Goal: Task Accomplishment & Management: Manage account settings

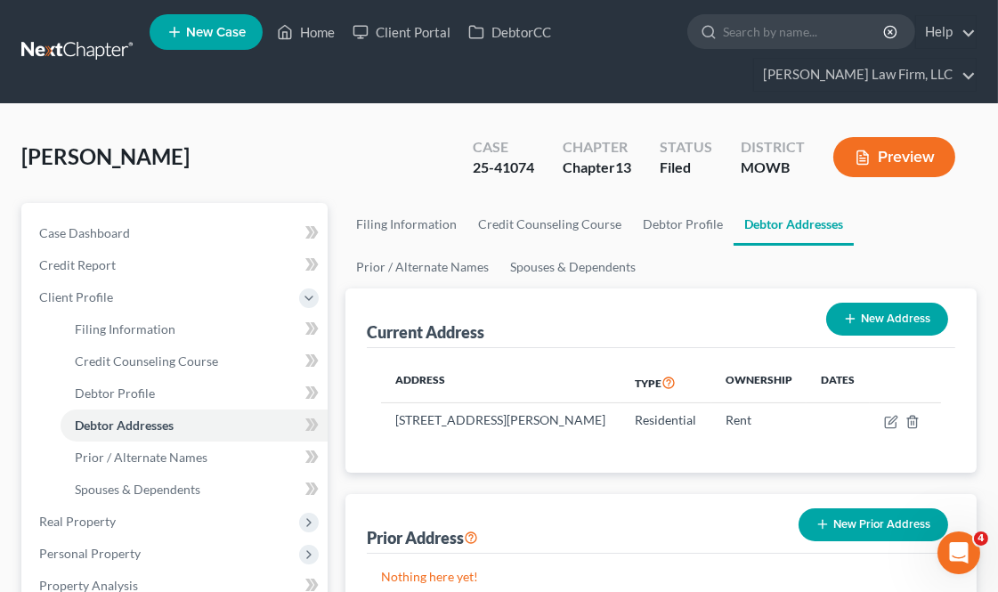
click at [300, 11] on ul "New Case Home Client Portal DebtorCC - No Result - See all results Or Press Ent…" at bounding box center [563, 51] width 827 height 85
click at [310, 30] on link "Home" at bounding box center [306, 32] width 76 height 32
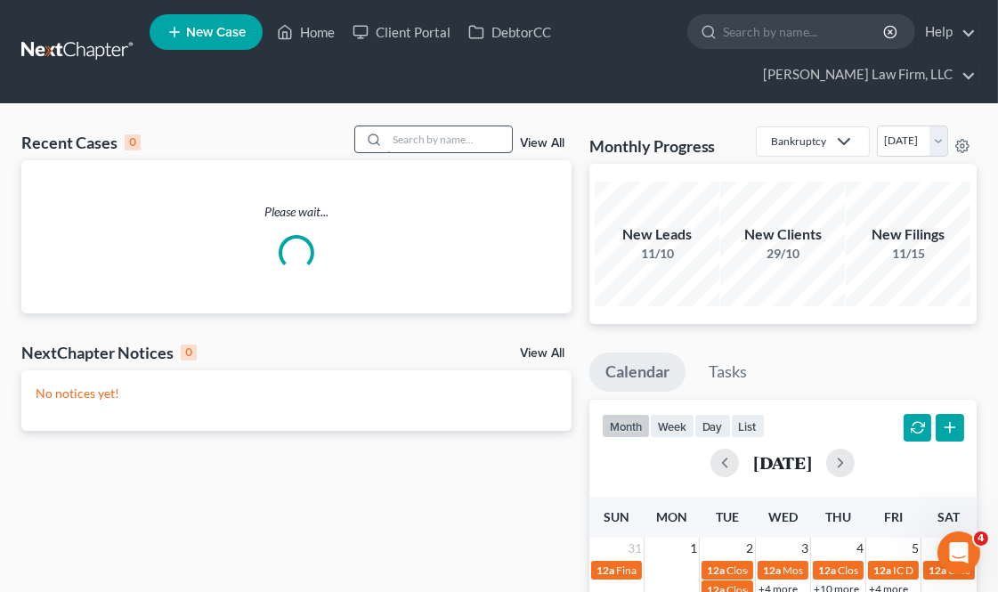
click at [439, 127] on input "search" at bounding box center [449, 139] width 125 height 26
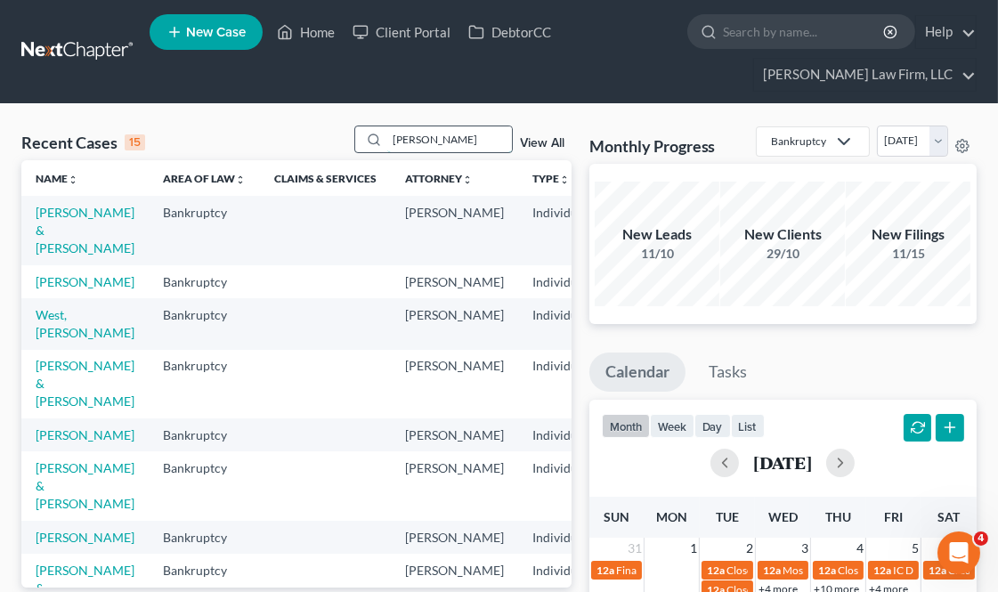
type input "[PERSON_NAME]"
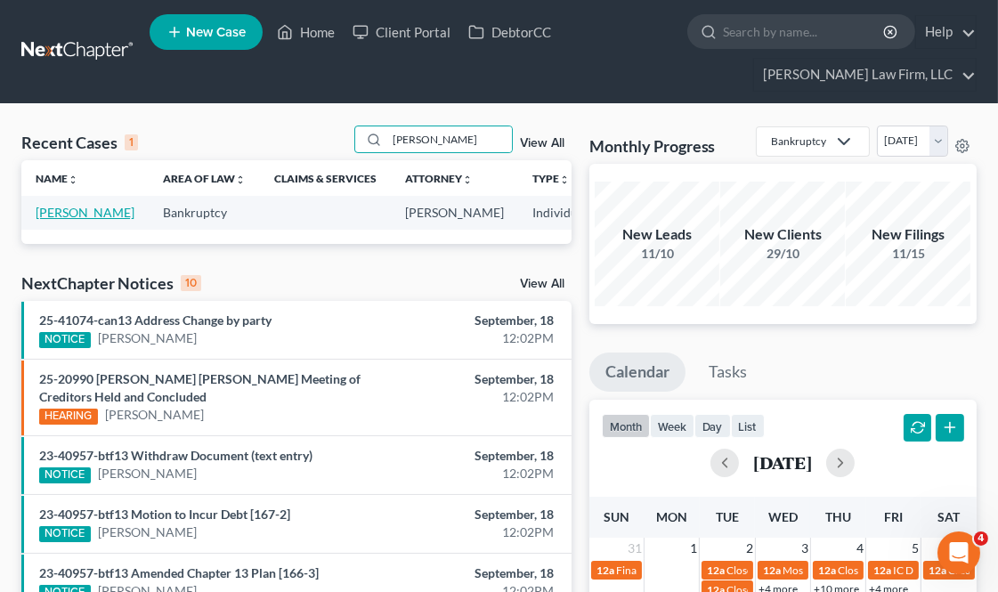
click at [56, 220] on link "[PERSON_NAME]" at bounding box center [85, 212] width 99 height 15
select select "4"
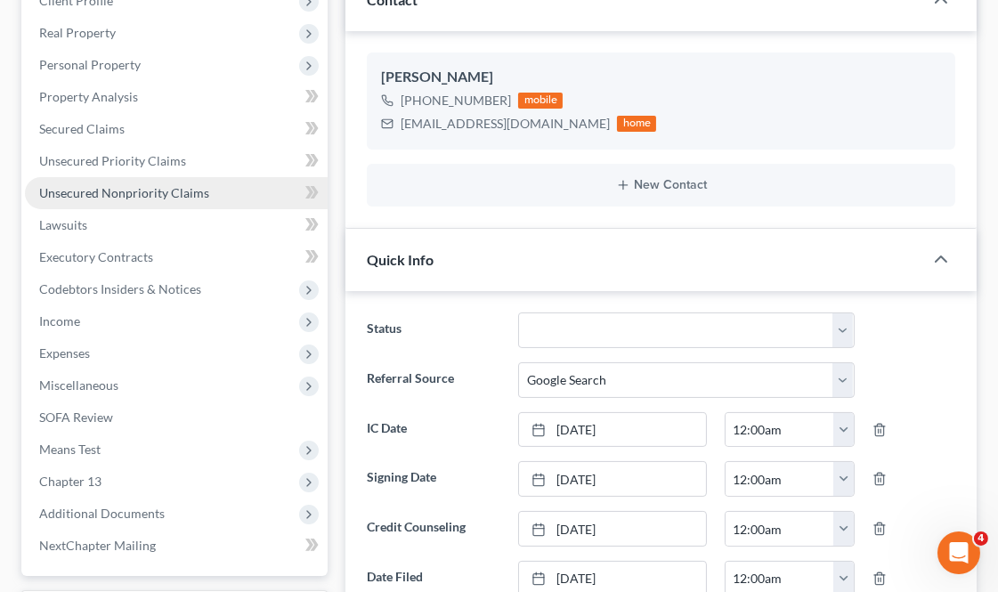
scroll to position [579, 0]
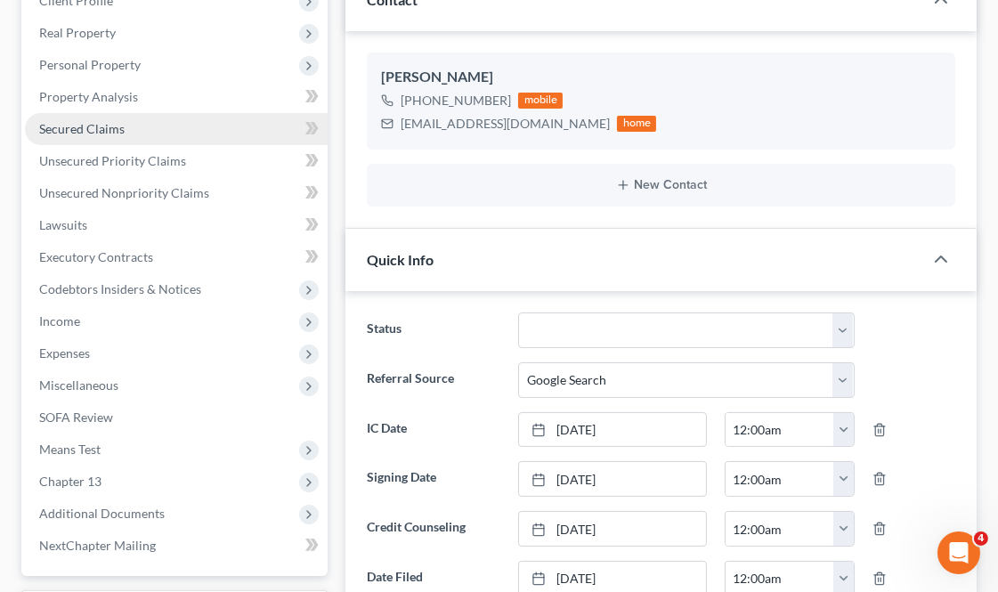
click at [108, 127] on span "Secured Claims" at bounding box center [81, 128] width 85 height 15
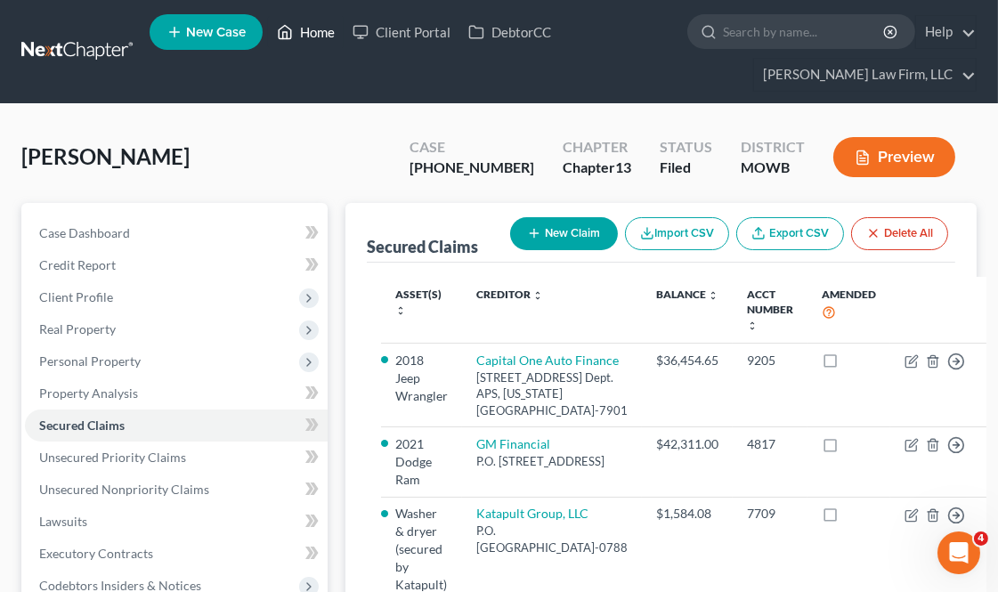
click at [319, 23] on link "Home" at bounding box center [306, 32] width 76 height 32
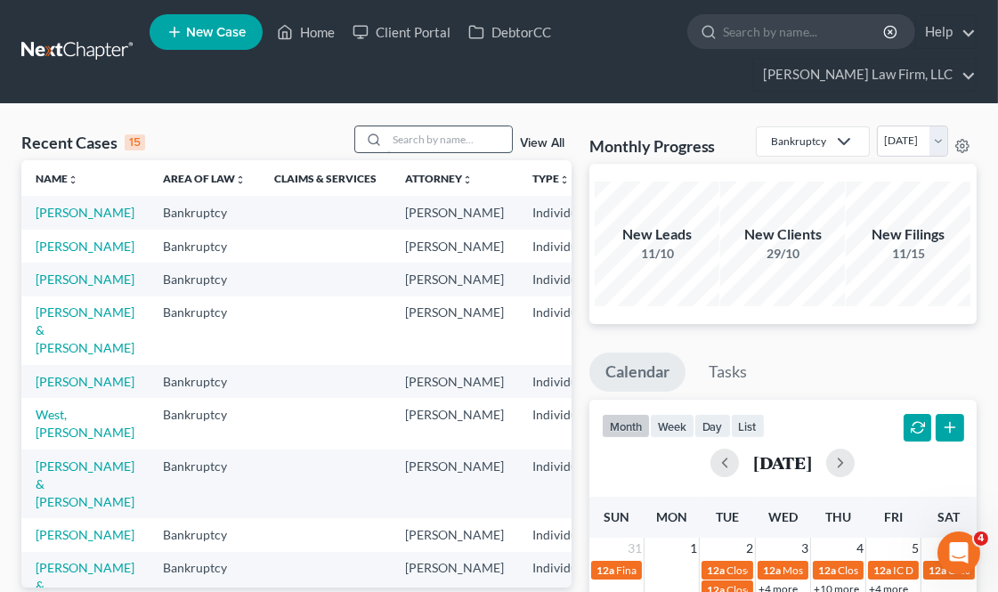
click at [414, 132] on input "search" at bounding box center [449, 139] width 125 height 26
click at [69, 220] on link "[PERSON_NAME]" at bounding box center [85, 212] width 99 height 15
select select "4"
select select "6"
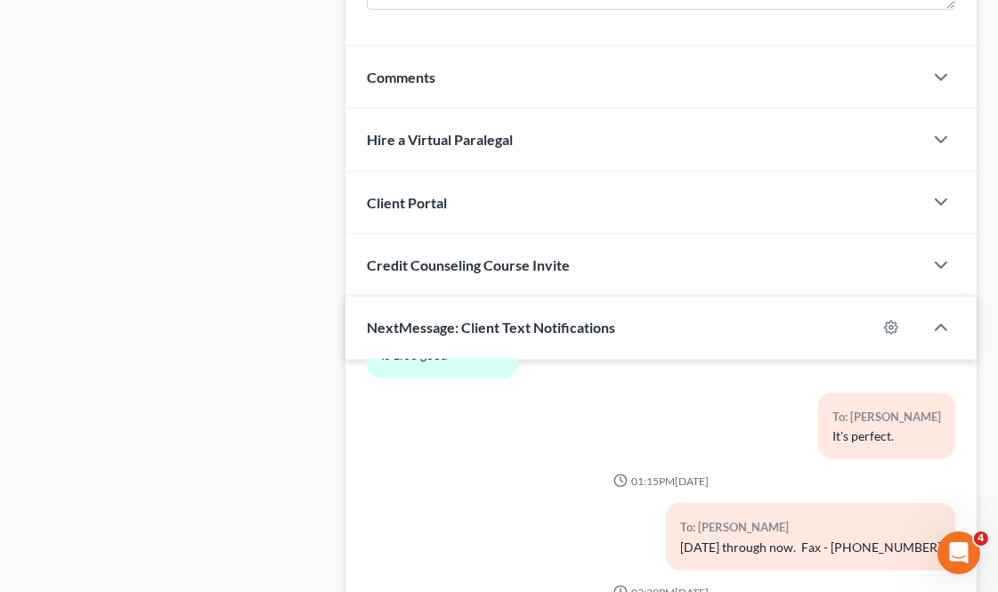
scroll to position [2076, 0]
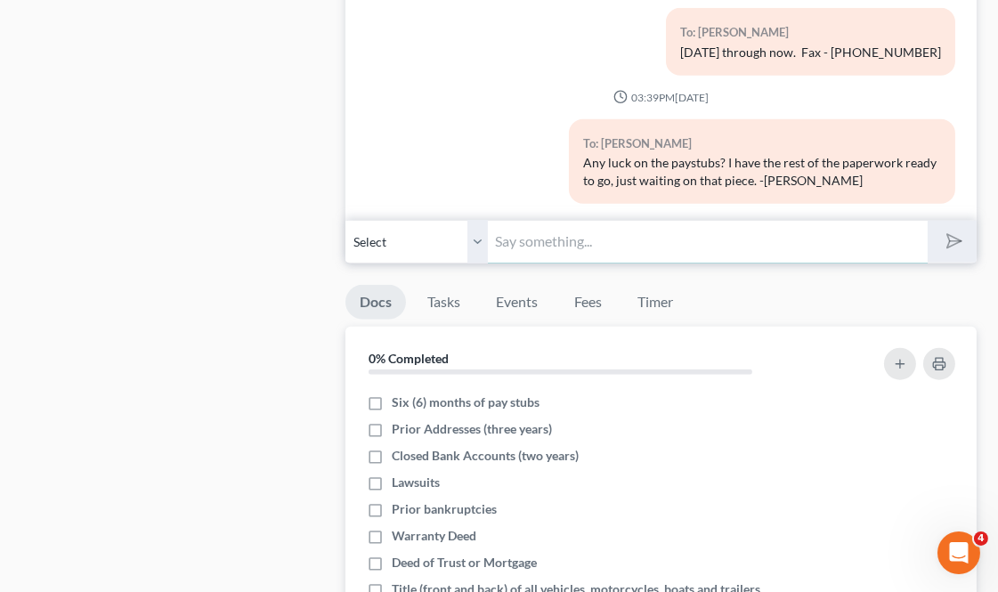
click at [519, 230] on input "text" at bounding box center [707, 242] width 439 height 44
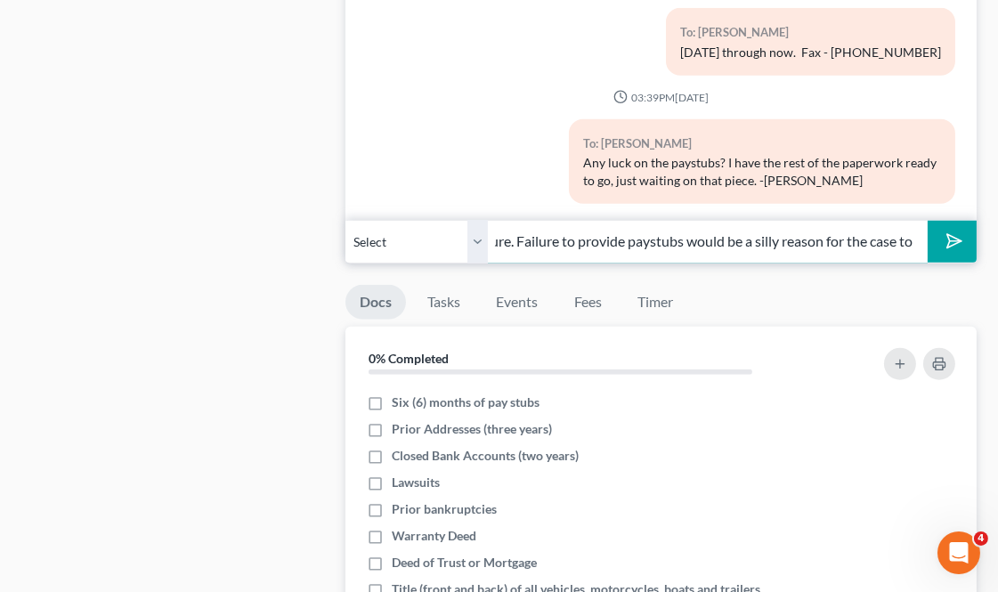
scroll to position [0, 553]
type input "We must get those paystubs, they're the only thing we need, then we can send fo…"
click at [927, 221] on button "submit" at bounding box center [951, 242] width 49 height 42
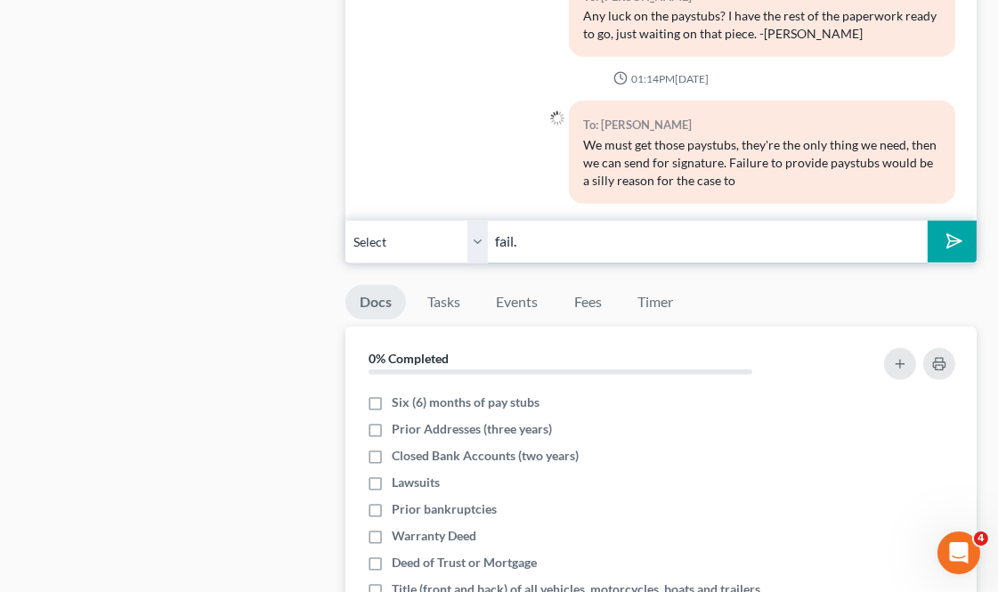
type input "fail."
click at [927, 221] on button "submit" at bounding box center [951, 242] width 49 height 42
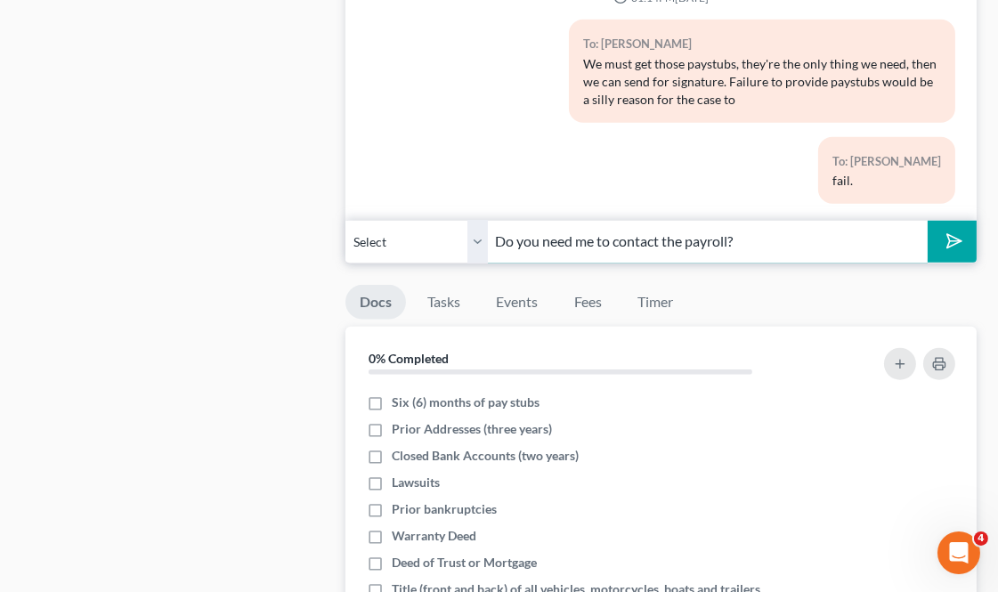
type input "Do you need me to contact the payroll?"
click at [927, 221] on button "submit" at bounding box center [951, 242] width 49 height 42
